Goal: Information Seeking & Learning: Learn about a topic

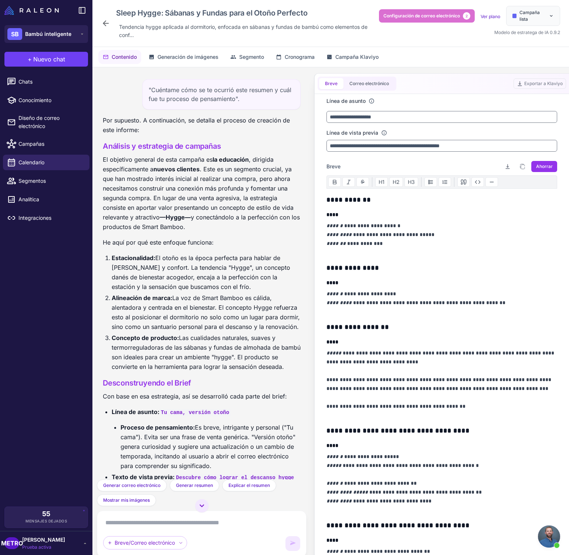
scroll to position [1225, 0]
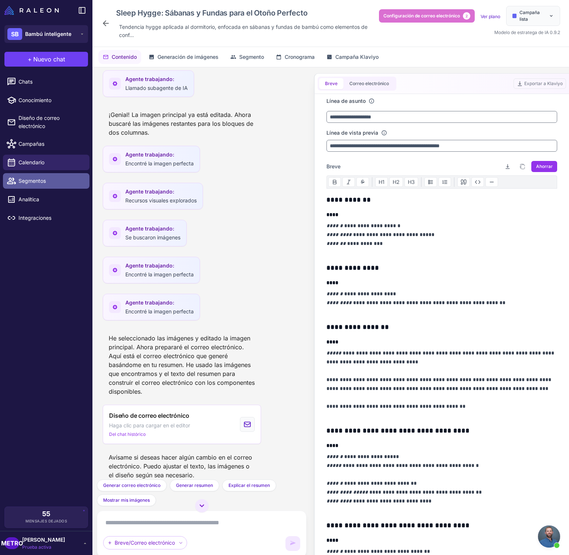
click at [54, 183] on span "Segmentos" at bounding box center [50, 181] width 65 height 8
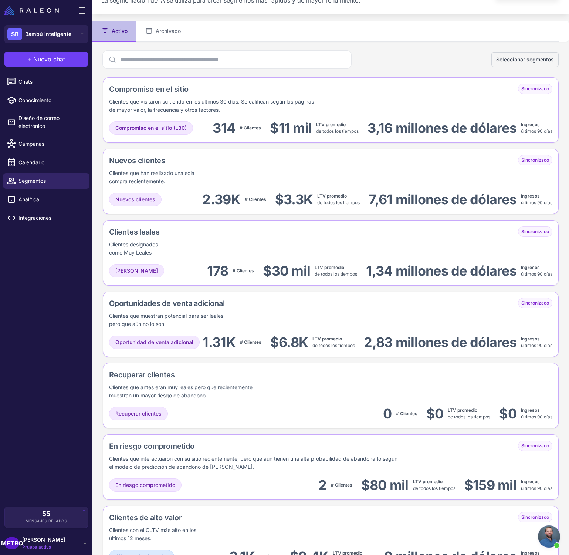
scroll to position [29, 0]
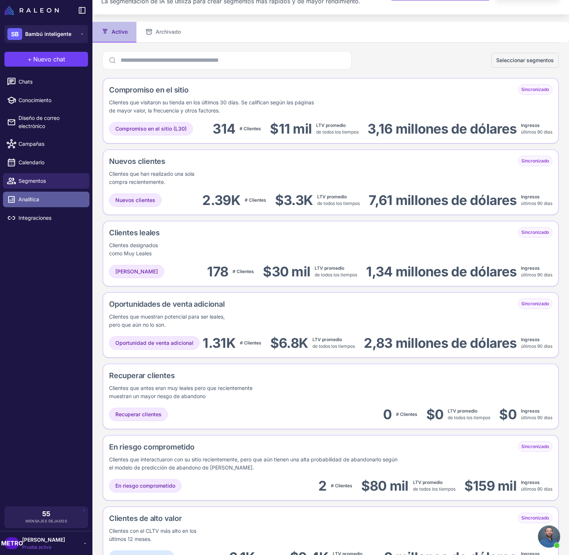
click at [50, 201] on span "Analítica" at bounding box center [50, 199] width 65 height 8
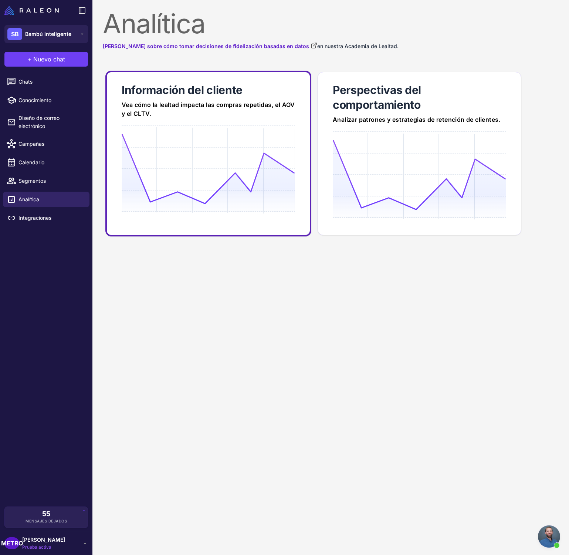
click at [254, 125] on link "Información del cliente Vea cómo la lealtad impacta las compras repetidas, el A…" at bounding box center [208, 154] width 206 height 166
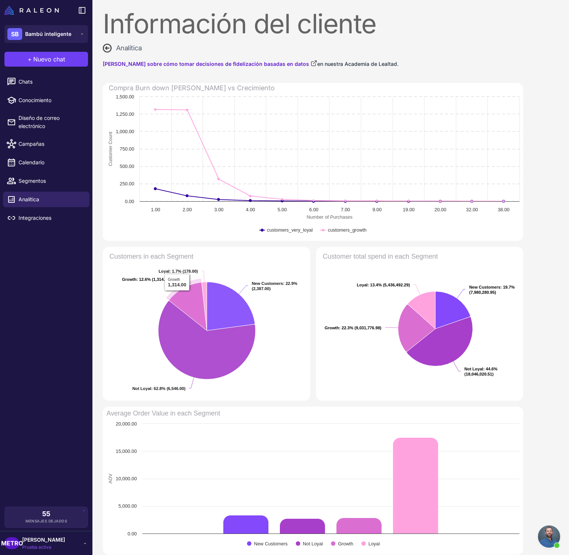
click at [179, 297] on icon "Clientes en cada segmento" at bounding box center [188, 306] width 38 height 48
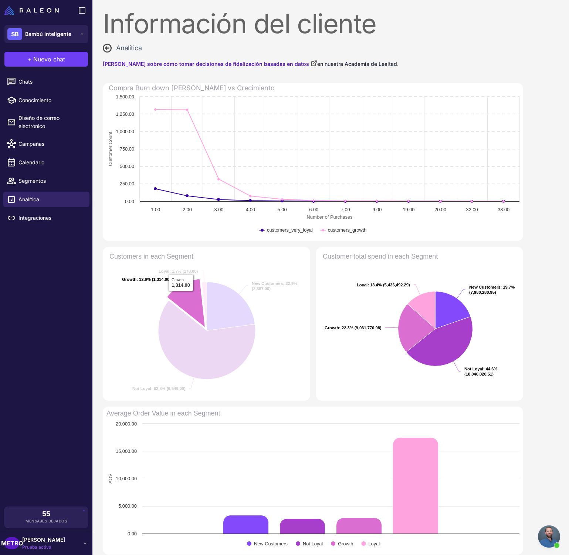
click at [181, 296] on icon "Clientes en cada segmento" at bounding box center [187, 303] width 38 height 48
click at [181, 296] on icon "Clientes en cada segmento" at bounding box center [187, 304] width 38 height 48
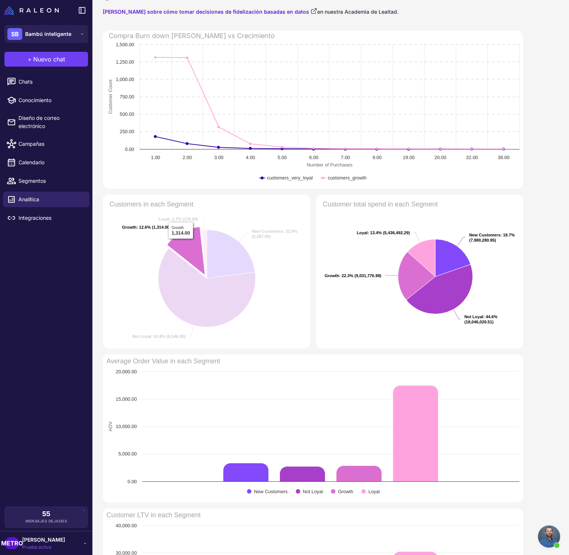
scroll to position [55, 0]
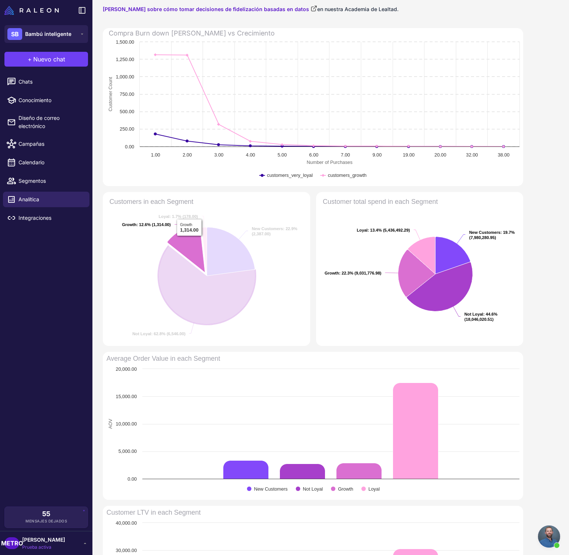
click at [189, 241] on icon "Clientes en cada segmento" at bounding box center [187, 248] width 38 height 48
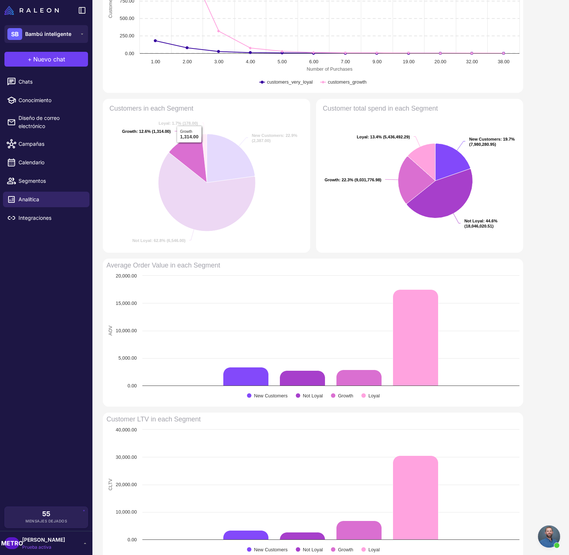
scroll to position [225, 0]
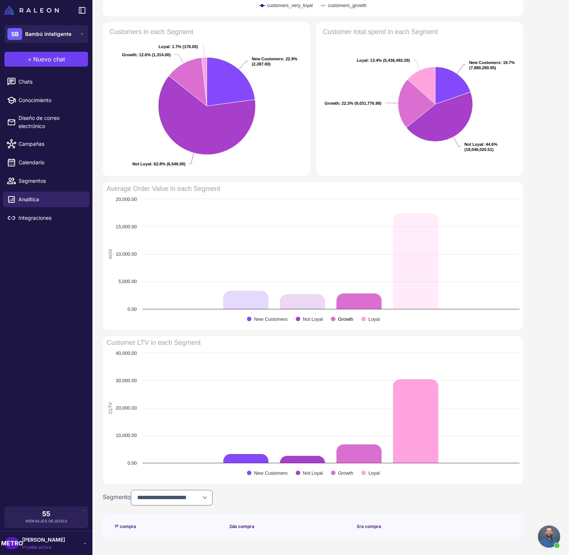
click at [344, 317] on text "Growth" at bounding box center [345, 319] width 15 height 6
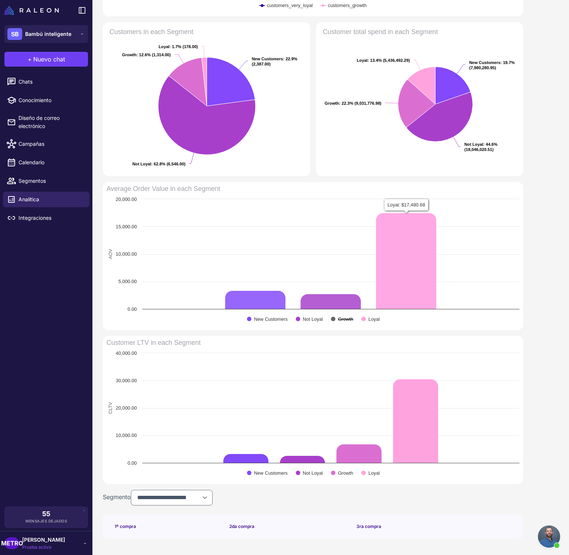
click at [345, 319] on text "Growth" at bounding box center [345, 319] width 15 height 6
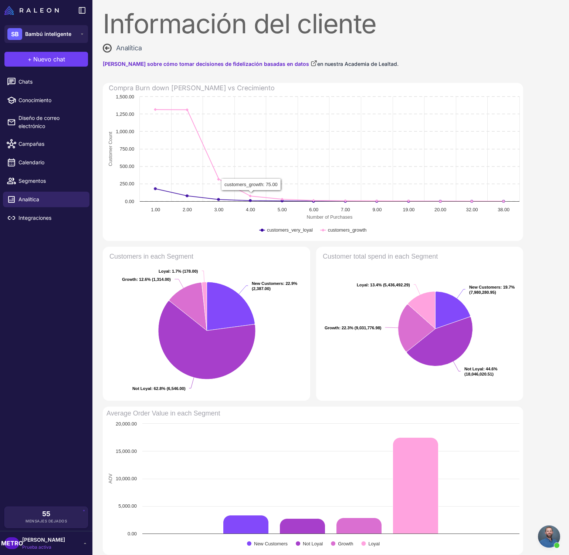
scroll to position [0, 0]
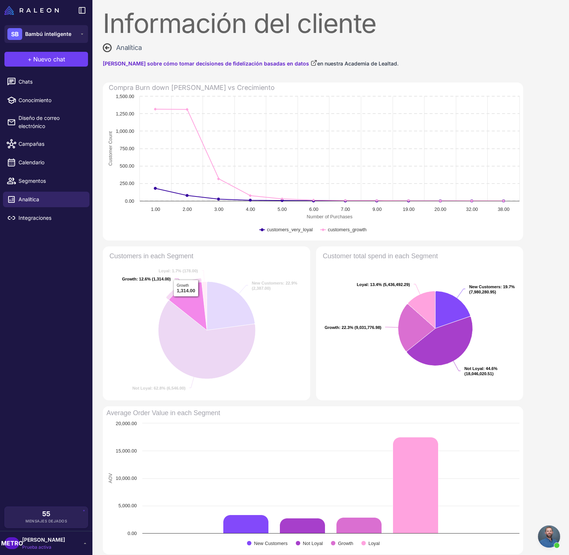
click at [186, 302] on icon "Clientes en cada segmento" at bounding box center [188, 306] width 38 height 48
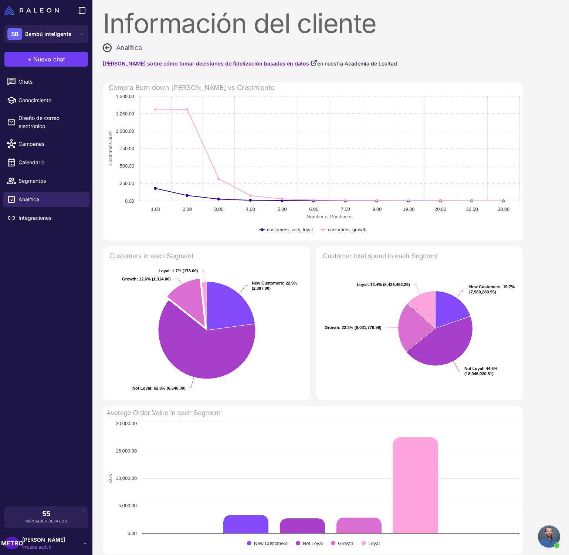
click at [261, 64] on font "[PERSON_NAME] sobre cómo tomar decisiones de fidelización basadas en datos" at bounding box center [206, 63] width 206 height 6
click at [40, 180] on font "Segmentos" at bounding box center [31, 181] width 27 height 6
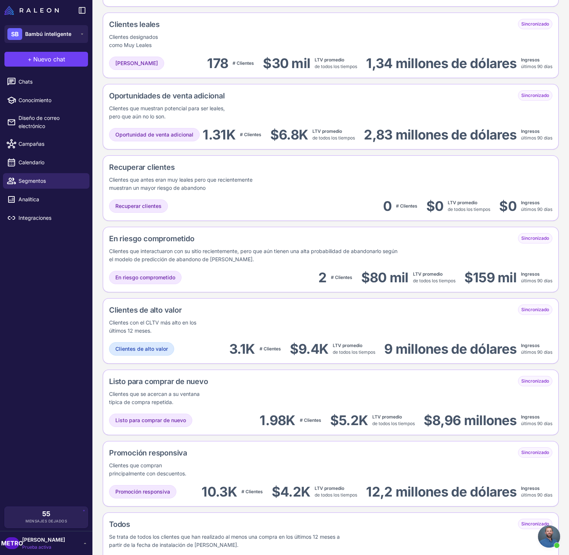
scroll to position [238, 0]
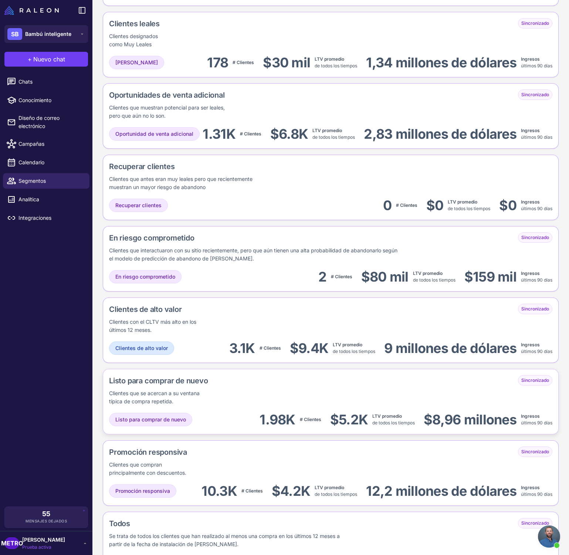
click at [245, 404] on div "Listo para comprar de nuevo Clientes que se acercan a su ventana típica de comp…" at bounding box center [187, 390] width 157 height 30
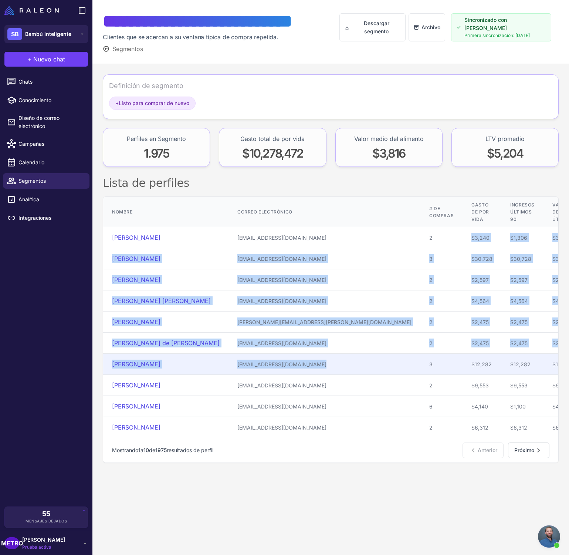
drag, startPoint x: 339, startPoint y: 234, endPoint x: 337, endPoint y: 354, distance: 120.3
click at [337, 354] on tbody "Brian Campos Espino briancamposespino@gmail.com 2 $3,240 $1,306 $3,240 $1,620 2…" at bounding box center [383, 332] width 561 height 211
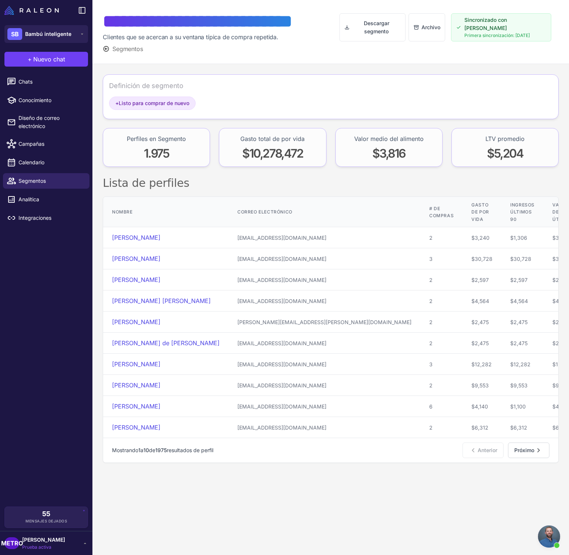
click at [430, 210] on font "# de compras" at bounding box center [442, 212] width 24 height 13
click at [524, 449] on font "Próximo" at bounding box center [525, 450] width 20 height 6
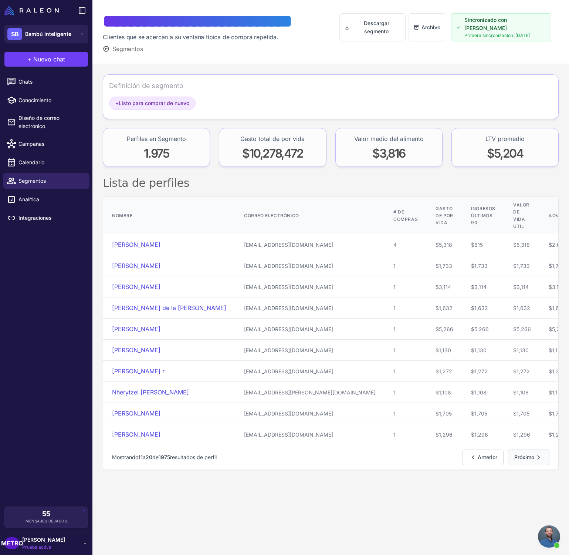
click at [520, 454] on font "Próximo" at bounding box center [525, 457] width 20 height 6
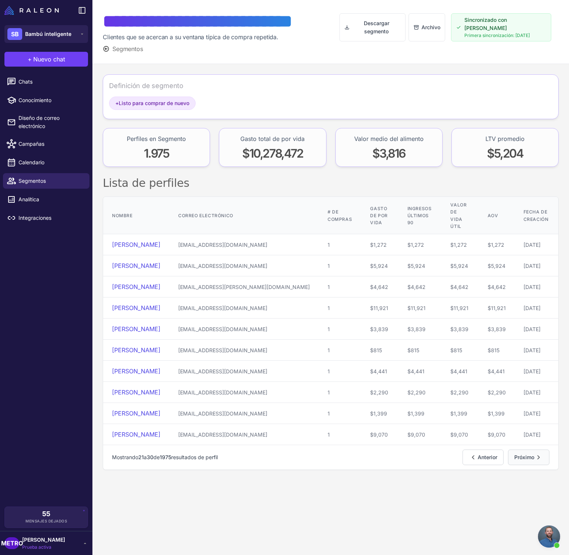
click at [520, 454] on nav "Mostrando 21 a 30 de 1975 resultados de perfil Anterior Próximo" at bounding box center [330, 457] width 455 height 25
click at [526, 450] on button "Próximo" at bounding box center [528, 458] width 41 height 16
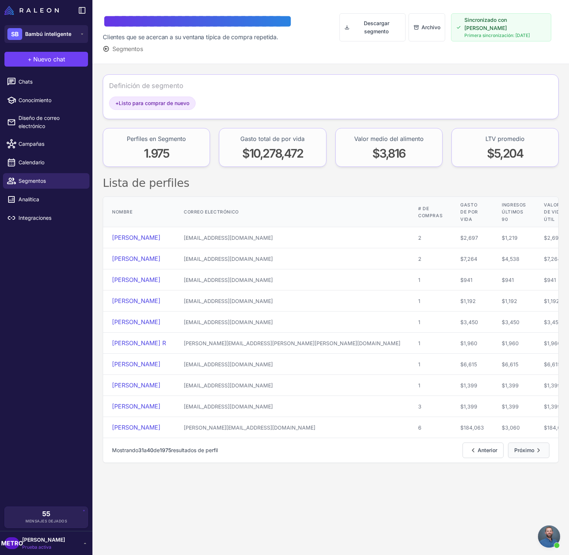
click at [522, 450] on font "Próximo" at bounding box center [525, 450] width 20 height 6
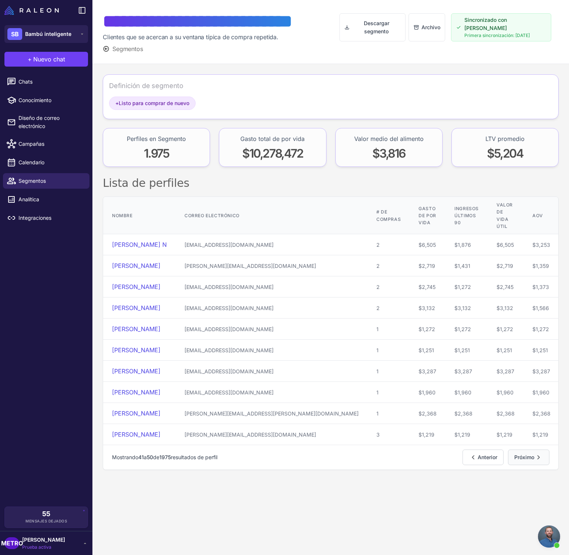
click at [515, 454] on font "Próximo" at bounding box center [525, 457] width 20 height 6
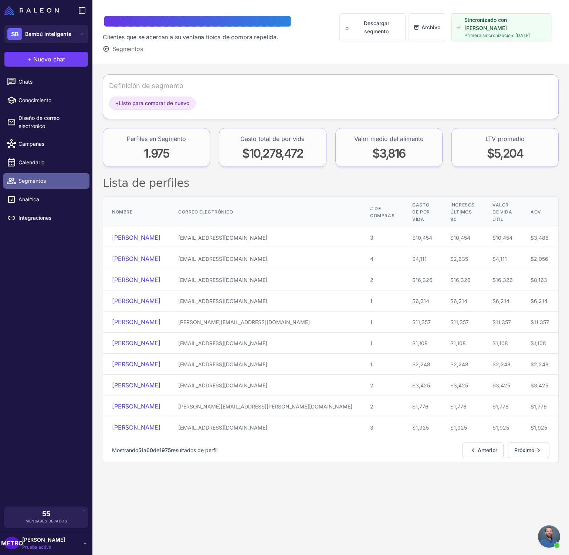
click at [54, 184] on span "Segmentos" at bounding box center [50, 181] width 65 height 8
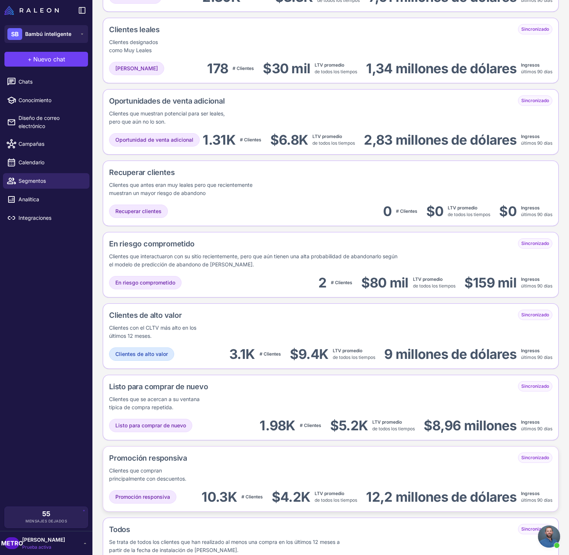
scroll to position [232, 0]
click at [247, 102] on div "Oportunidades de venta adicional" at bounding box center [196, 101] width 174 height 11
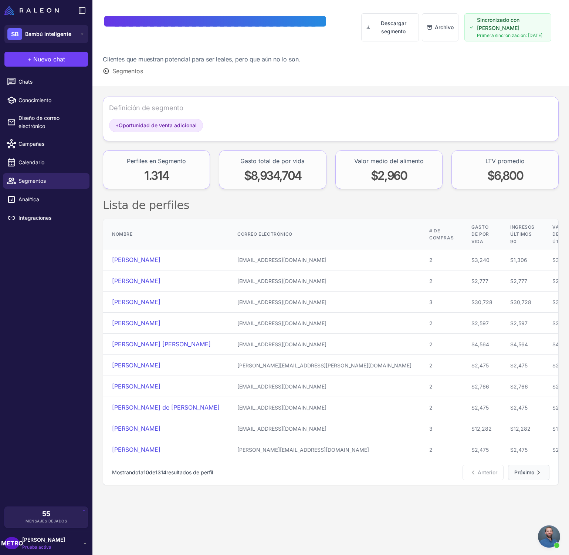
click at [524, 467] on button "Próximo" at bounding box center [528, 473] width 41 height 16
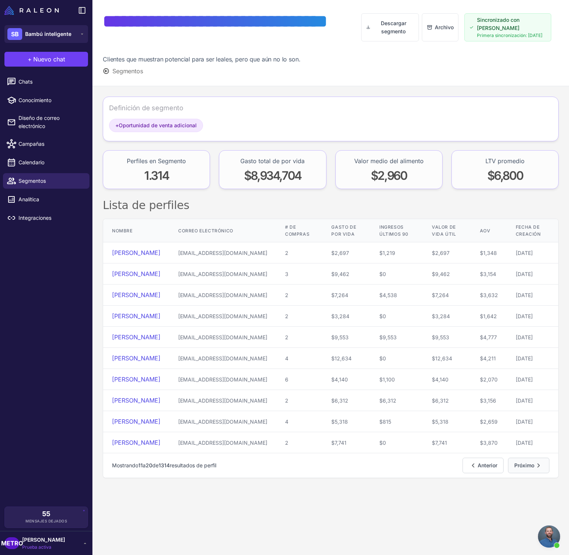
click at [525, 467] on button "Próximo" at bounding box center [528, 466] width 41 height 16
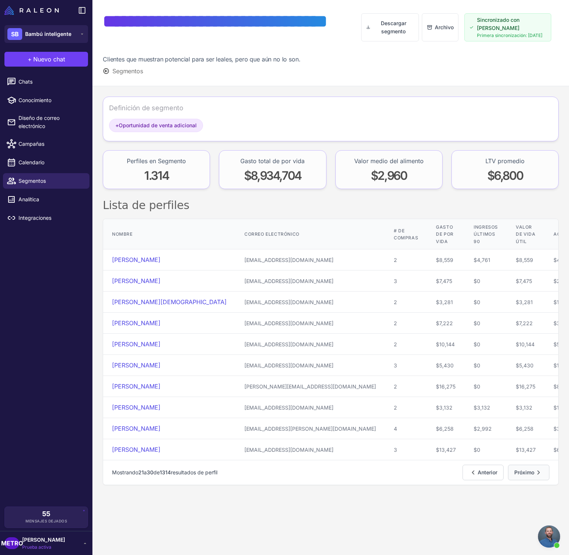
click at [519, 470] on font "Próximo" at bounding box center [525, 472] width 20 height 6
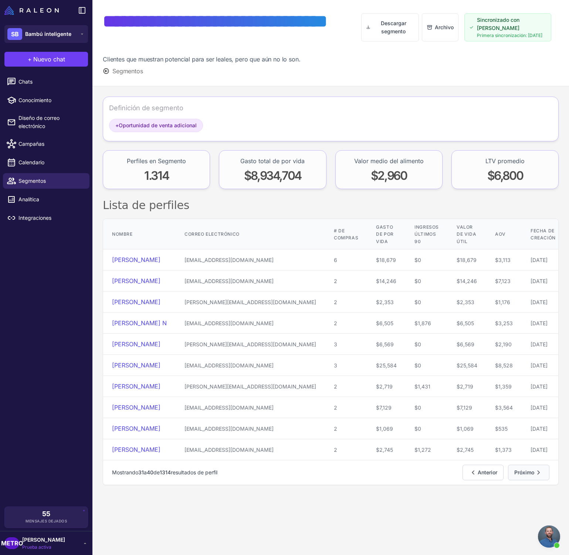
click at [519, 475] on font "Próximo" at bounding box center [525, 472] width 20 height 6
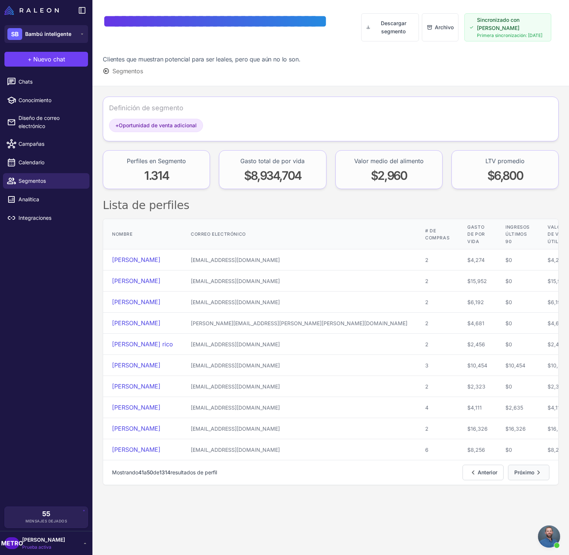
click at [541, 472] on icon "Paginación" at bounding box center [539, 472] width 9 height 9
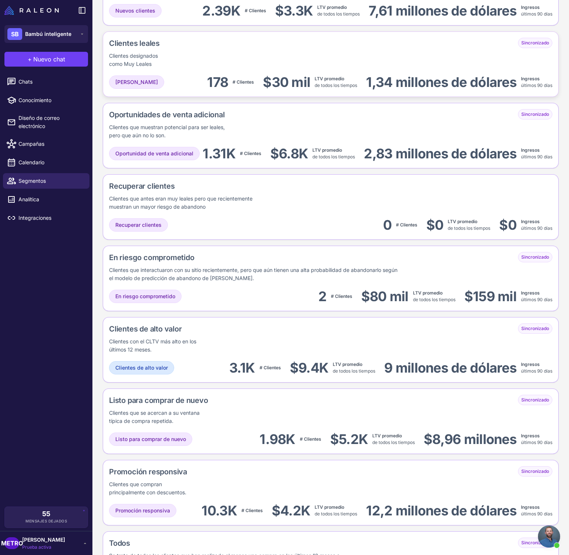
scroll to position [270, 0]
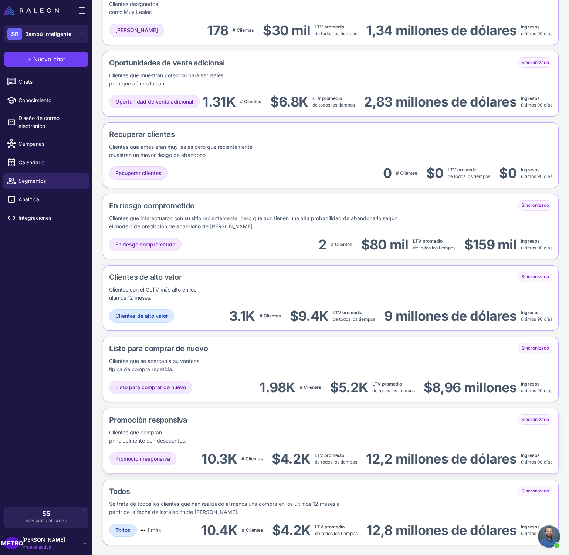
click at [203, 418] on div "Promoción responsiva" at bounding box center [175, 419] width 132 height 11
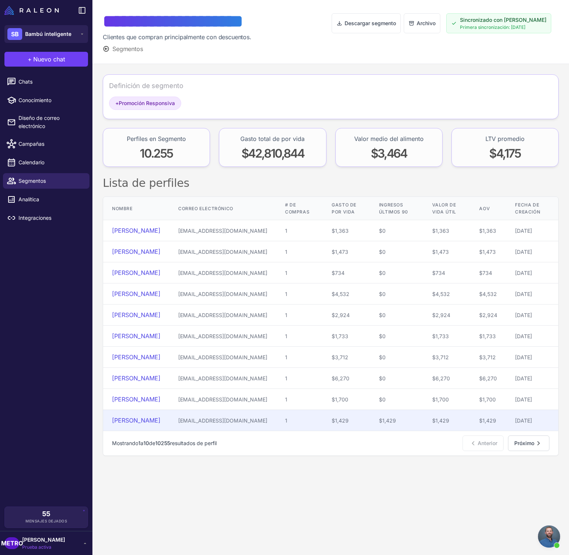
drag, startPoint x: 106, startPoint y: 244, endPoint x: 191, endPoint y: 433, distance: 207.4
click at [191, 431] on tbody "Arlette Medrano arlet_medrano@hotmail.com 1 $1,363 $0 $1,363 $1,363 6/3/2025 Al…" at bounding box center [330, 325] width 455 height 211
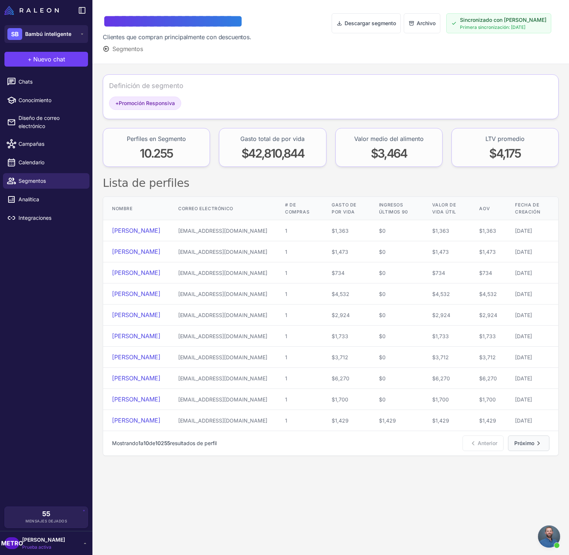
click at [521, 446] on font "Próximo" at bounding box center [525, 443] width 20 height 6
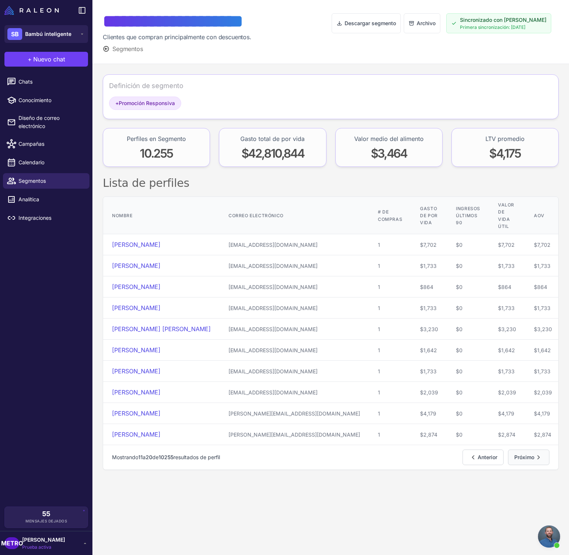
click at [524, 460] on font "Próximo" at bounding box center [525, 457] width 20 height 6
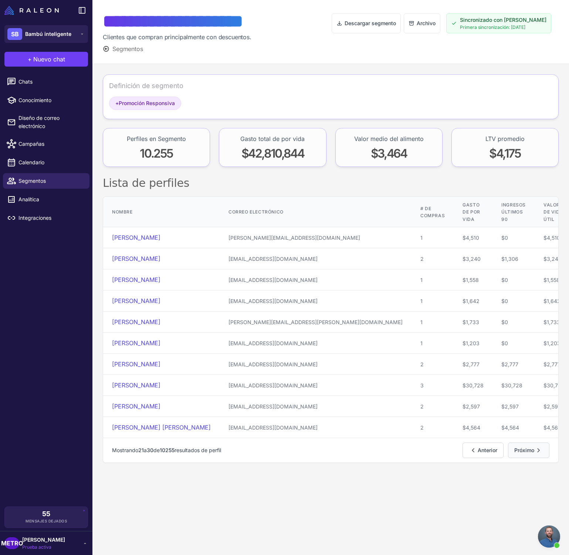
click at [524, 453] on font "Próximo" at bounding box center [525, 450] width 20 height 6
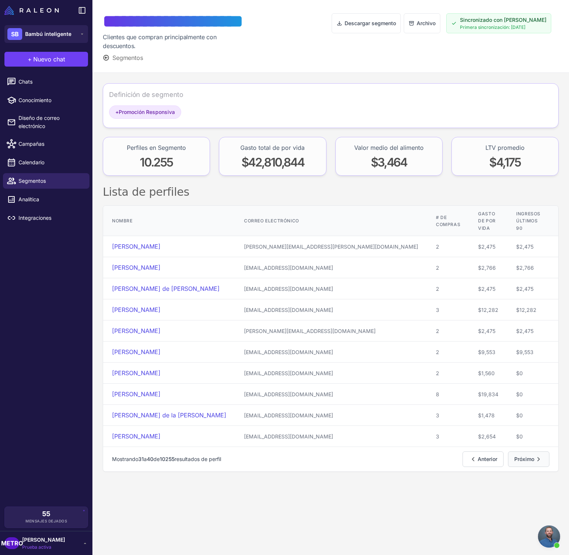
click at [525, 461] on font "Próximo" at bounding box center [525, 459] width 20 height 6
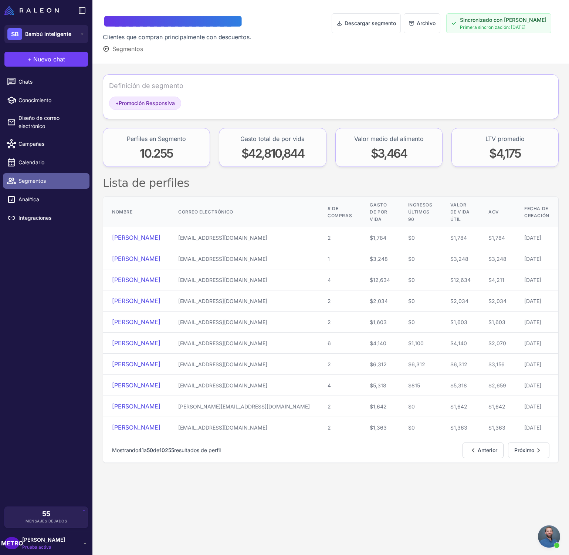
click at [32, 181] on font "Segmentos" at bounding box center [31, 181] width 27 height 6
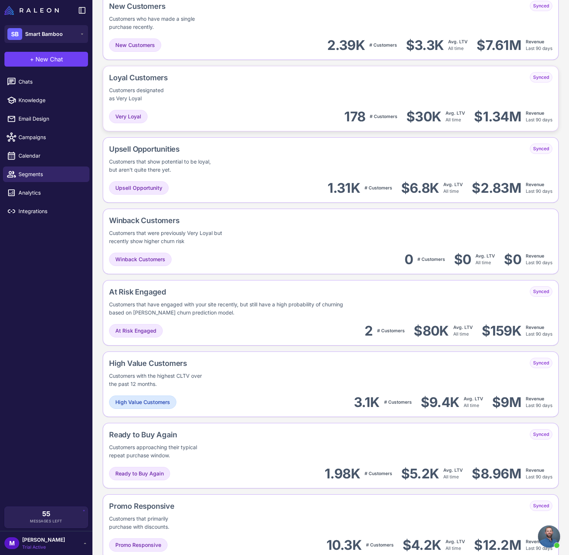
scroll to position [185, 0]
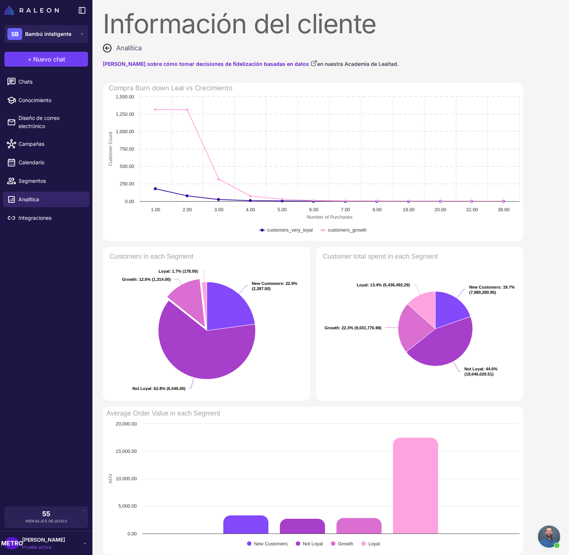
scroll to position [0, 0]
